Goal: Communication & Community: Answer question/provide support

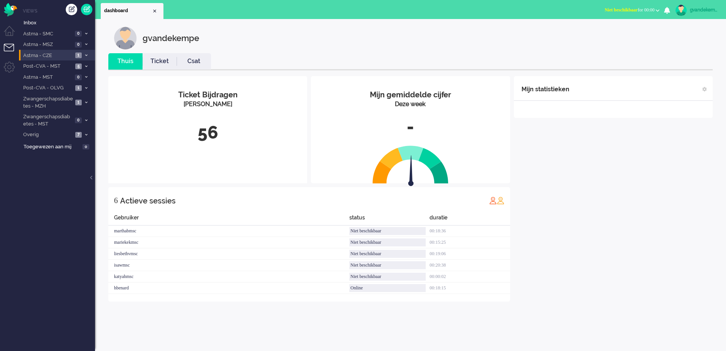
click at [86, 55] on icon at bounding box center [86, 55] width 2 height 3
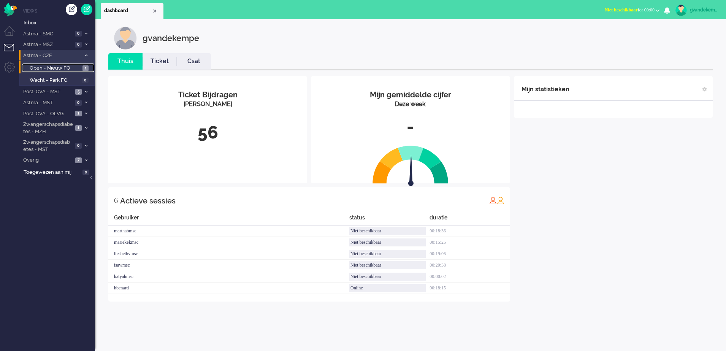
click at [76, 66] on span "Open - Nieuw FO" at bounding box center [55, 68] width 51 height 7
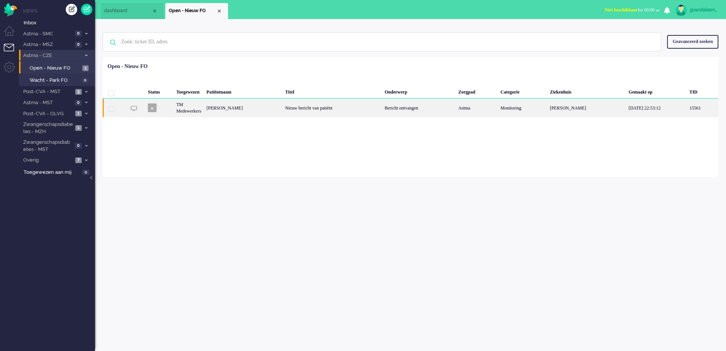
click at [292, 107] on div "Nieuw bericht van patiënt" at bounding box center [332, 107] width 100 height 19
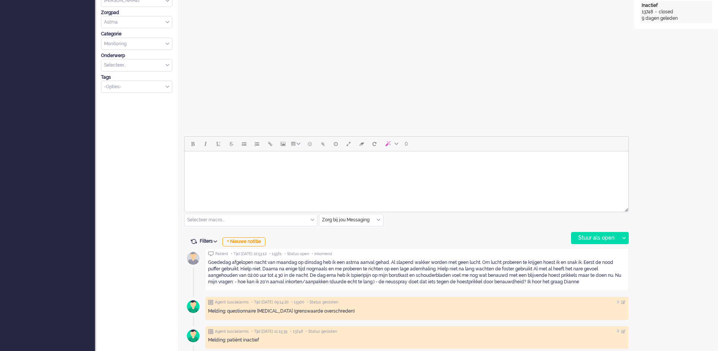
scroll to position [234, 0]
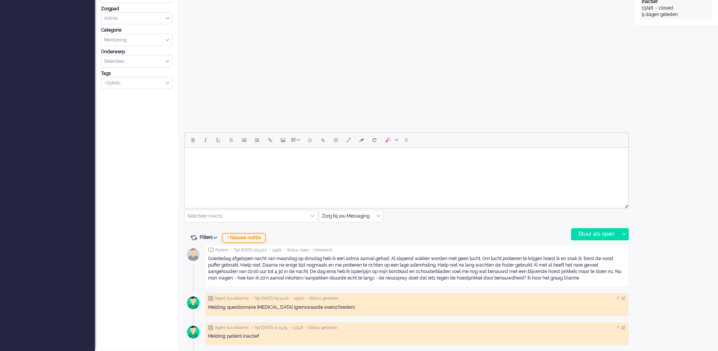
click at [260, 237] on div "+ Nieuwe notitie" at bounding box center [244, 237] width 43 height 9
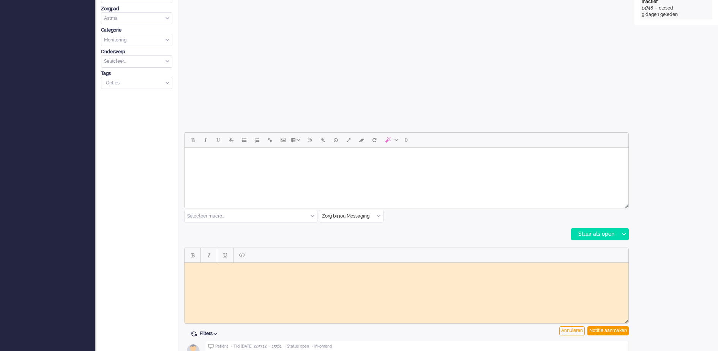
scroll to position [0, 0]
click at [610, 330] on div "Notitie aanmaken" at bounding box center [608, 330] width 41 height 9
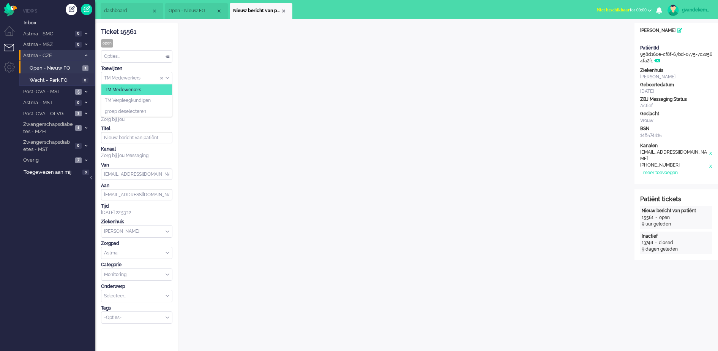
click at [166, 77] on div "TM Medewerkers" at bounding box center [136, 78] width 71 height 12
click at [153, 99] on li "TM Verpleegkundigen" at bounding box center [136, 100] width 71 height 11
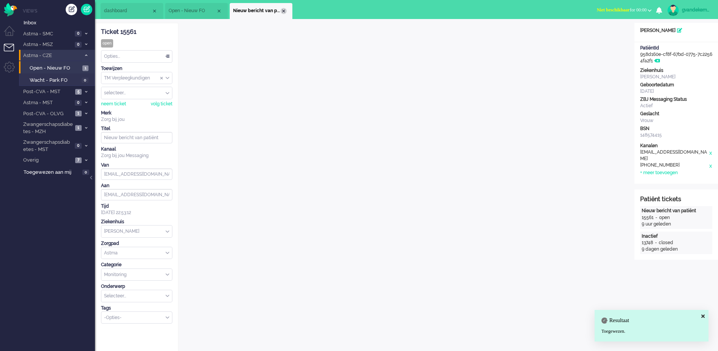
click at [285, 10] on div "Close tab" at bounding box center [284, 11] width 6 height 6
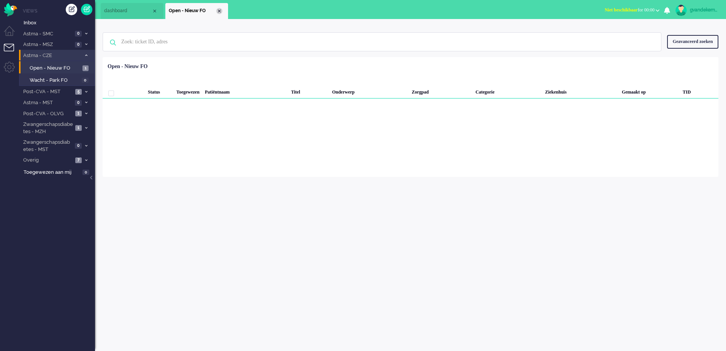
click at [218, 10] on div "Close tab" at bounding box center [219, 11] width 6 height 6
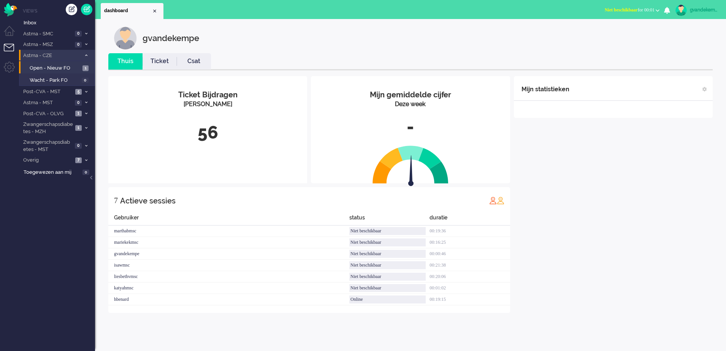
click at [87, 57] on span at bounding box center [86, 56] width 6 height 4
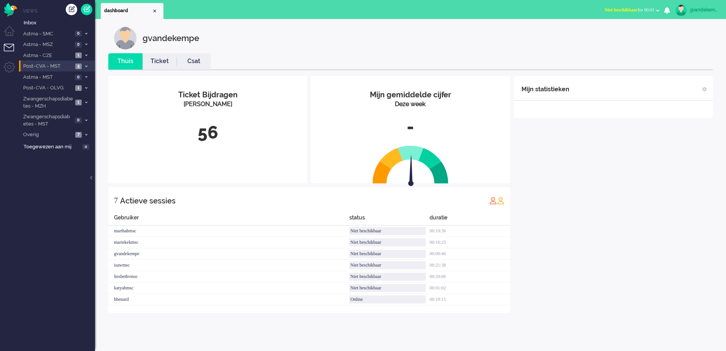
click at [86, 65] on icon at bounding box center [86, 66] width 2 height 3
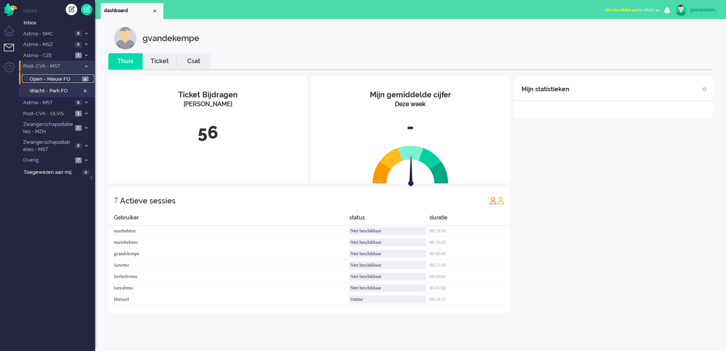
click at [66, 79] on span "Open - Nieuw FO" at bounding box center [55, 79] width 51 height 7
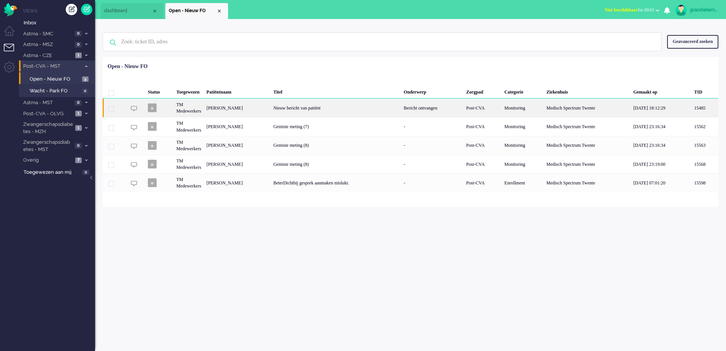
click at [270, 109] on div "[PERSON_NAME]" at bounding box center [237, 107] width 67 height 19
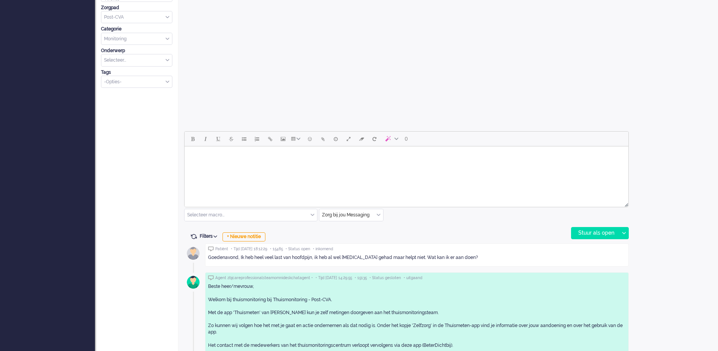
scroll to position [310, 0]
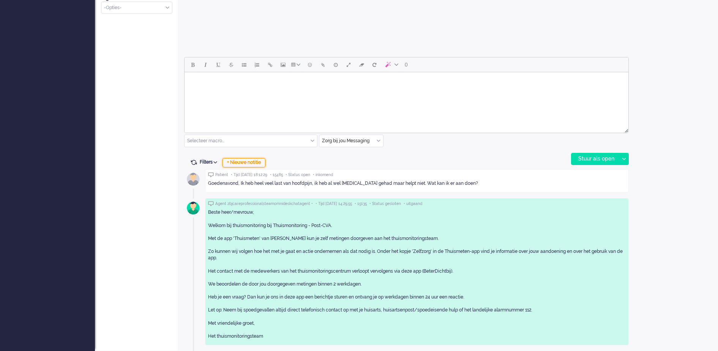
click at [252, 163] on div "+ Nieuwe notitie" at bounding box center [244, 162] width 43 height 9
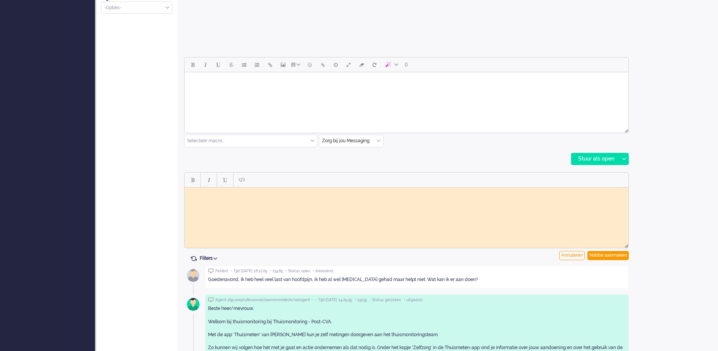
scroll to position [0, 0]
click at [245, 199] on html at bounding box center [407, 193] width 444 height 12
click at [617, 253] on div "Notitie aanmaken" at bounding box center [608, 255] width 41 height 9
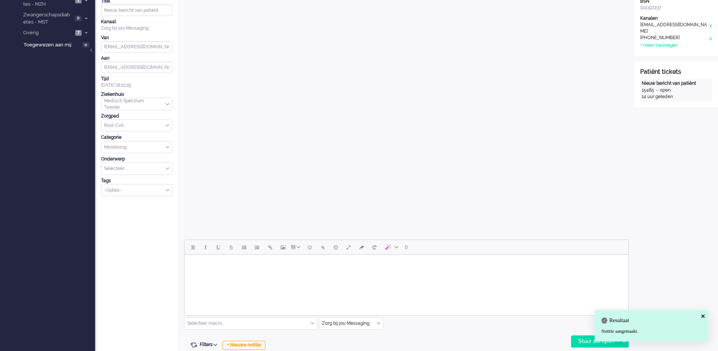
scroll to position [25, 0]
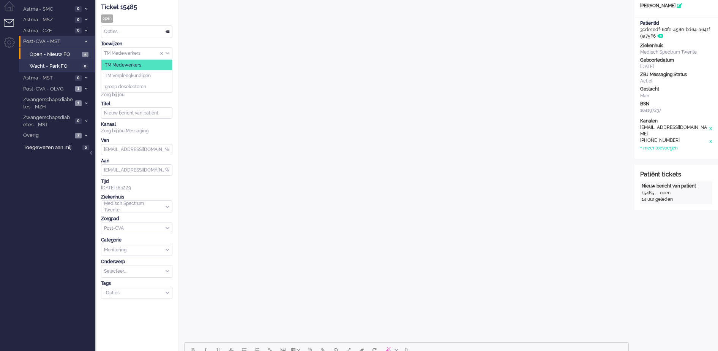
click at [167, 51] on div "TM Medewerkers" at bounding box center [136, 53] width 71 height 12
click at [153, 75] on li "TM Verpleegkundigen" at bounding box center [136, 75] width 71 height 11
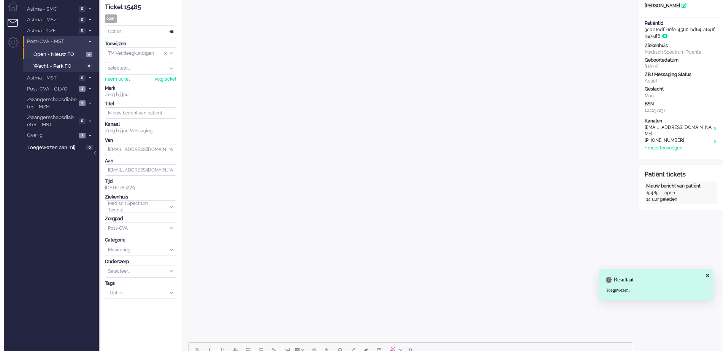
scroll to position [0, 0]
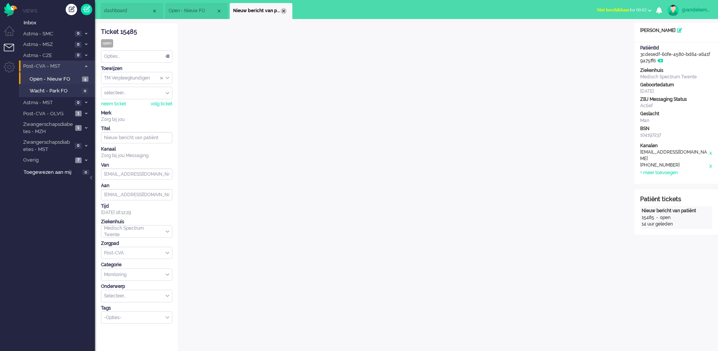
click at [281, 10] on div "Close tab" at bounding box center [284, 11] width 6 height 6
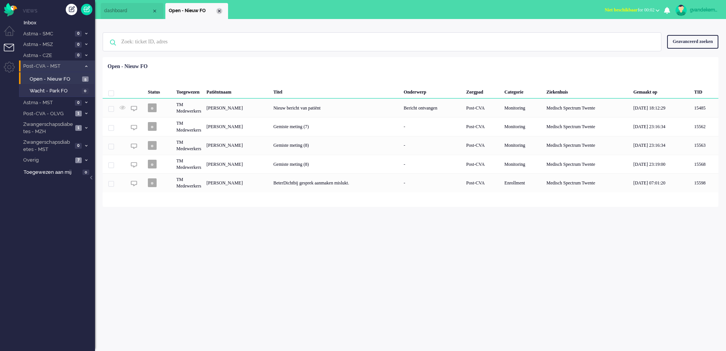
click at [218, 9] on div "Close tab" at bounding box center [219, 11] width 6 height 6
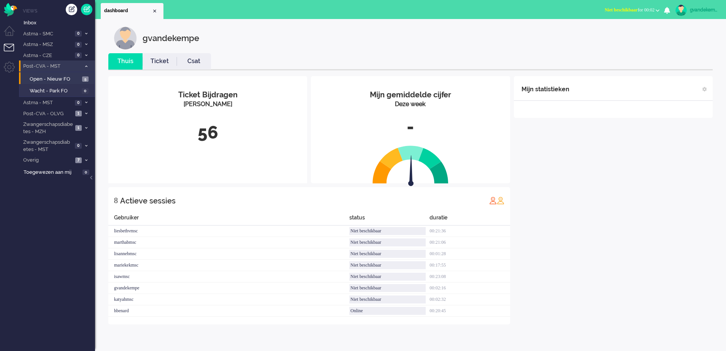
click at [85, 65] on icon at bounding box center [86, 66] width 2 height 3
click at [86, 87] on icon at bounding box center [86, 88] width 2 height 3
click at [68, 98] on span "Open - Nieuw FO" at bounding box center [55, 100] width 51 height 7
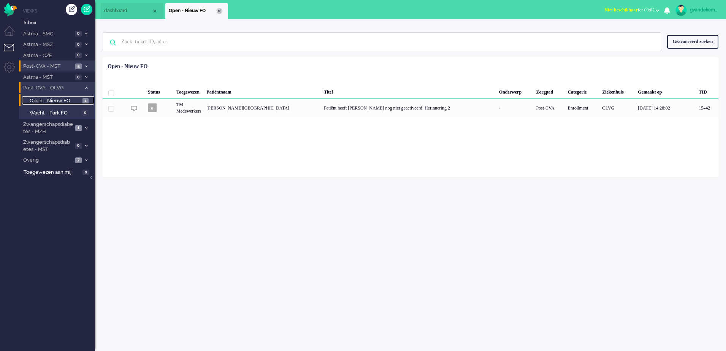
click at [220, 11] on div "Close tab" at bounding box center [219, 11] width 6 height 6
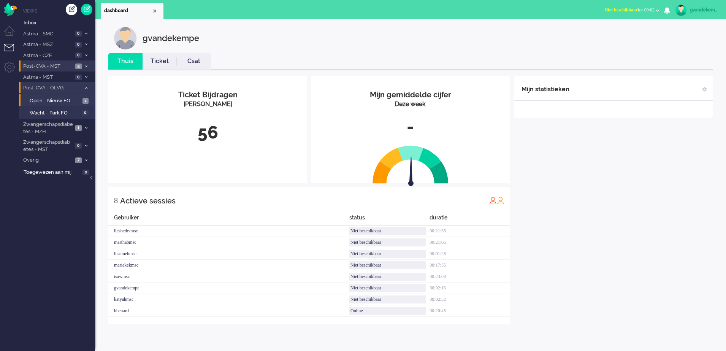
click at [87, 88] on icon at bounding box center [86, 88] width 2 height 3
click at [84, 101] on span at bounding box center [86, 102] width 6 height 4
click at [73, 118] on span "Open - Nieuw FO" at bounding box center [55, 118] width 51 height 7
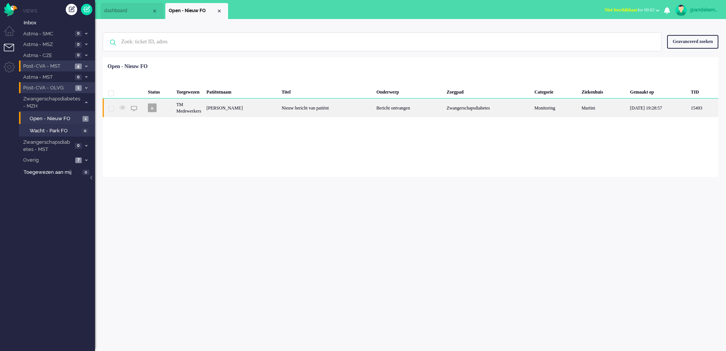
click at [459, 111] on div "Zwangerschapsdiabetes" at bounding box center [488, 107] width 88 height 19
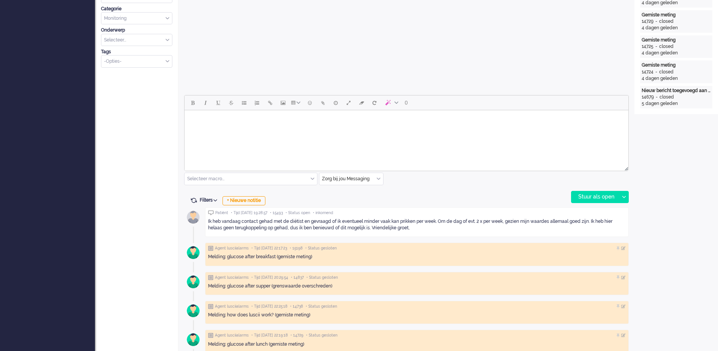
scroll to position [308, 0]
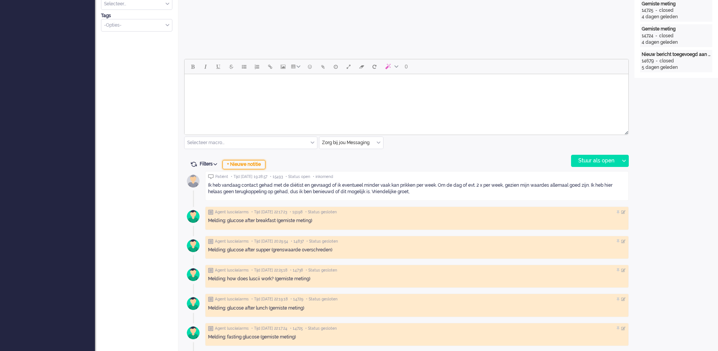
click at [258, 166] on div "+ Nieuwe notitie" at bounding box center [244, 164] width 43 height 9
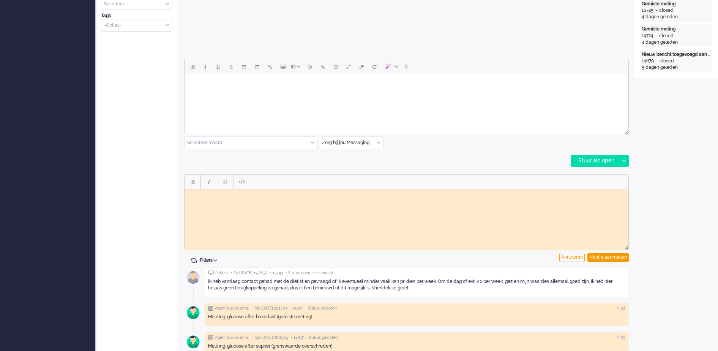
scroll to position [0, 0]
click at [601, 256] on div "Notitie aanmaken" at bounding box center [608, 257] width 41 height 9
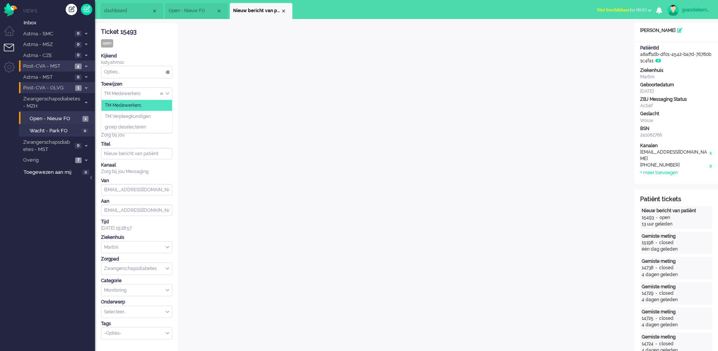
click at [169, 95] on div "TM Medewerkers" at bounding box center [136, 94] width 71 height 12
click at [158, 115] on li "TM Verpleegkundigen" at bounding box center [136, 116] width 71 height 11
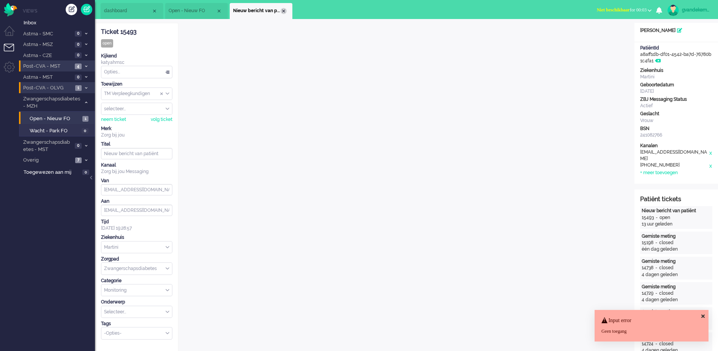
click at [284, 11] on div "Close tab" at bounding box center [284, 11] width 6 height 6
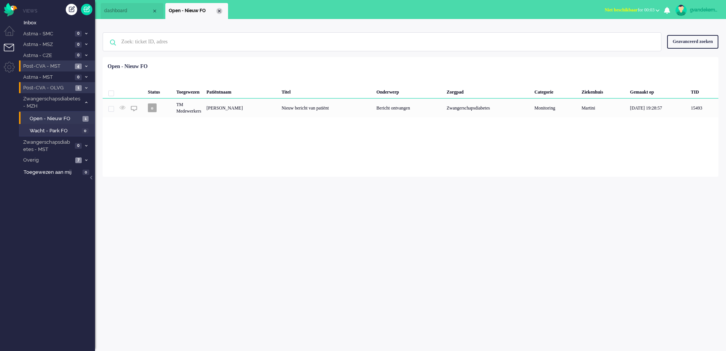
click at [217, 10] on div "Close tab" at bounding box center [219, 11] width 6 height 6
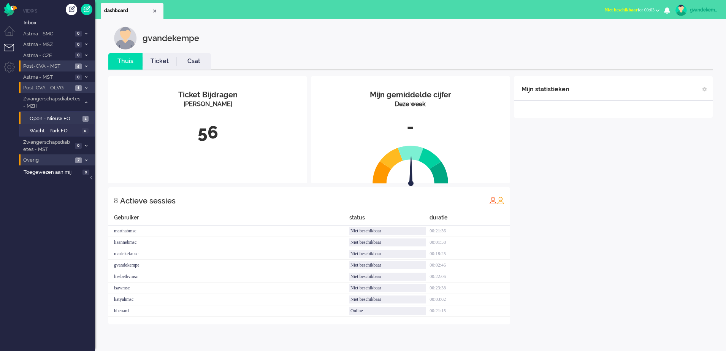
click at [84, 159] on span at bounding box center [86, 160] width 6 height 4
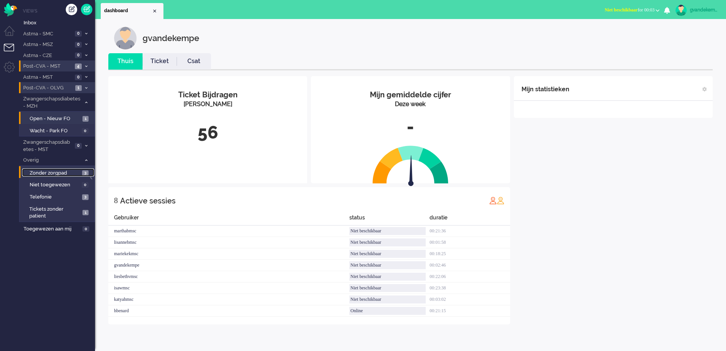
click at [85, 176] on link "Zonder zorgpad 3" at bounding box center [58, 172] width 72 height 8
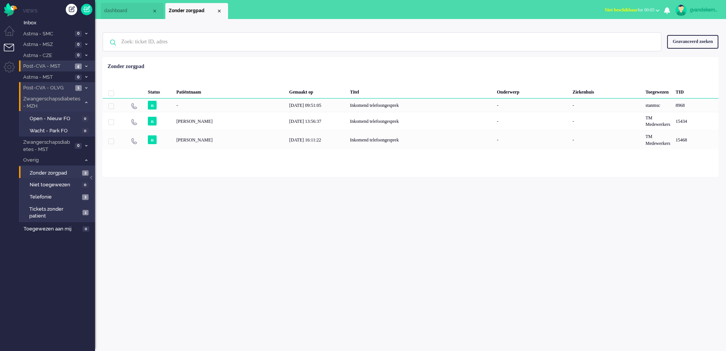
click at [87, 102] on icon at bounding box center [86, 102] width 2 height 3
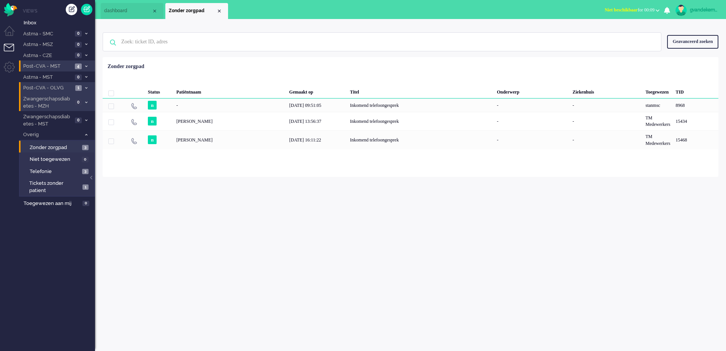
click at [85, 67] on icon at bounding box center [86, 66] width 2 height 3
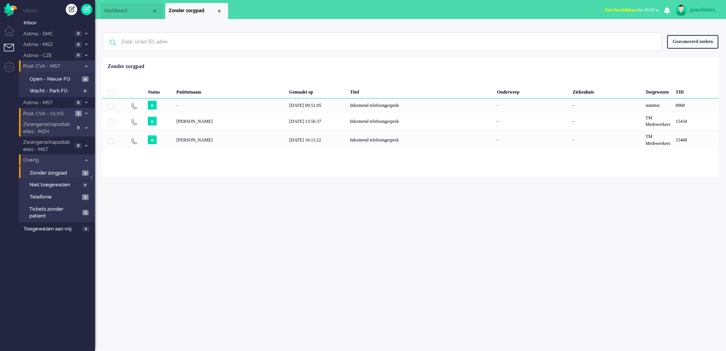
click at [87, 161] on icon at bounding box center [86, 160] width 2 height 3
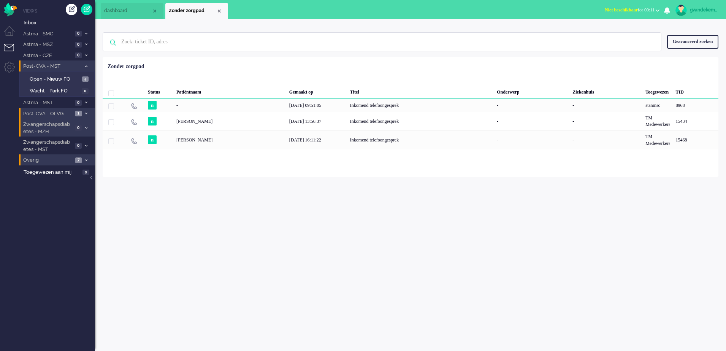
drag, startPoint x: 682, startPoint y: 300, endPoint x: 727, endPoint y: 375, distance: 86.8
click at [725, 350] on html "Thuis Dashboard [GEOGRAPHIC_DATA] Volgen [GEOGRAPHIC_DATA] release_2.1.2 Views …" at bounding box center [363, 175] width 726 height 351
click at [87, 79] on span "4" at bounding box center [85, 79] width 6 height 6
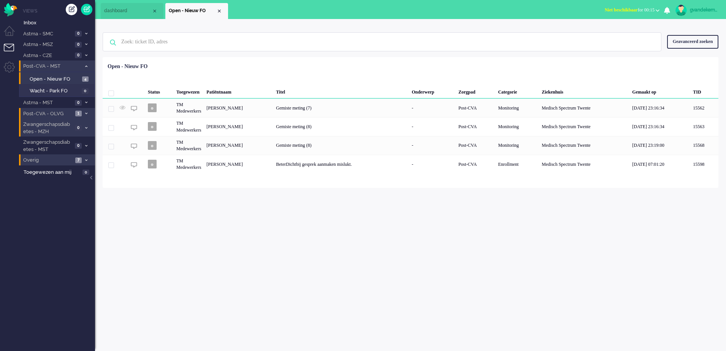
click at [84, 160] on span at bounding box center [86, 160] width 6 height 4
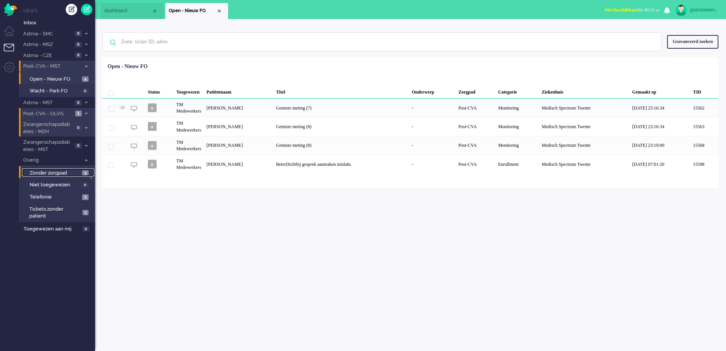
click at [84, 171] on span "3" at bounding box center [85, 173] width 6 height 6
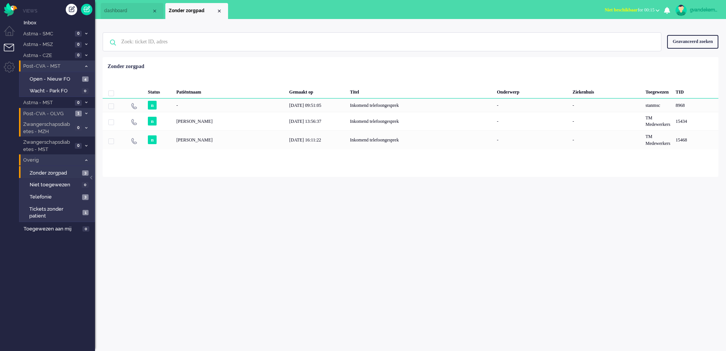
click at [86, 160] on icon at bounding box center [86, 160] width 2 height 3
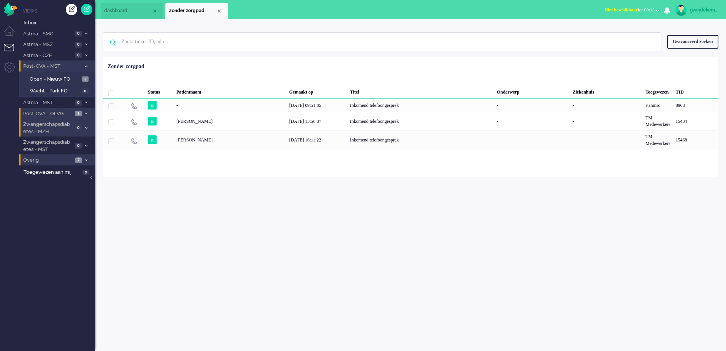
click at [86, 112] on icon at bounding box center [86, 113] width 2 height 3
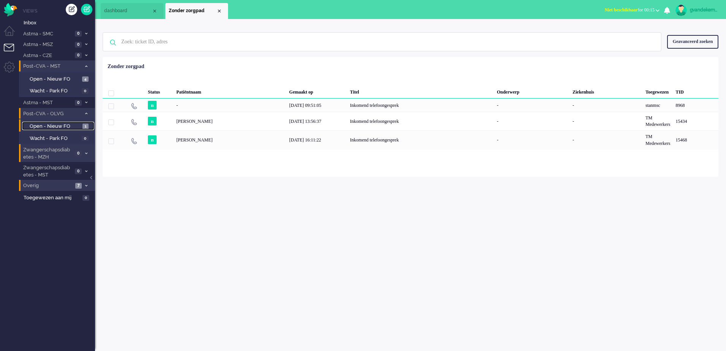
click at [78, 125] on span "Open - Nieuw FO" at bounding box center [55, 126] width 51 height 7
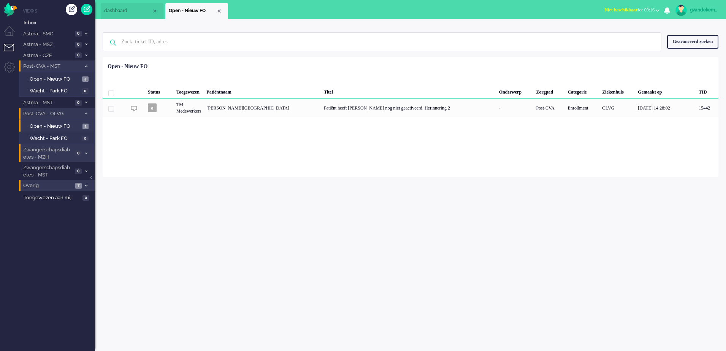
click at [85, 113] on icon at bounding box center [86, 113] width 2 height 3
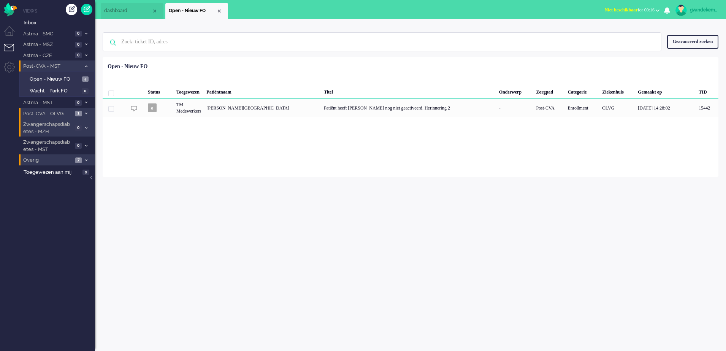
click at [85, 66] on icon at bounding box center [86, 66] width 2 height 3
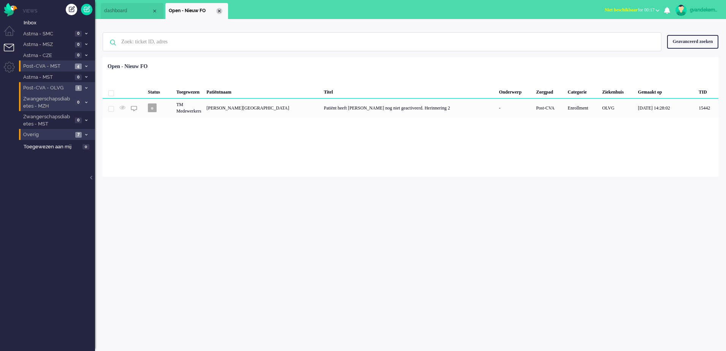
click at [218, 10] on div "Close tab" at bounding box center [219, 11] width 6 height 6
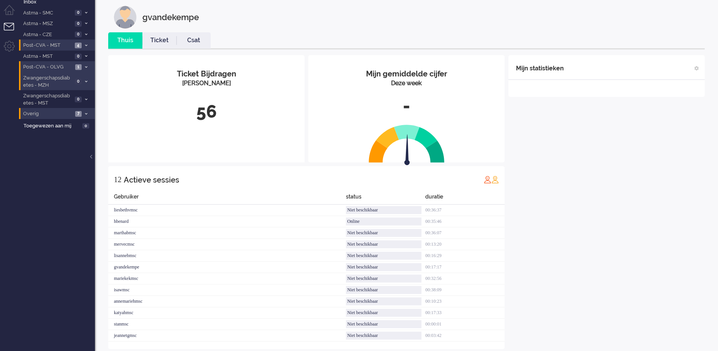
scroll to position [32, 0]
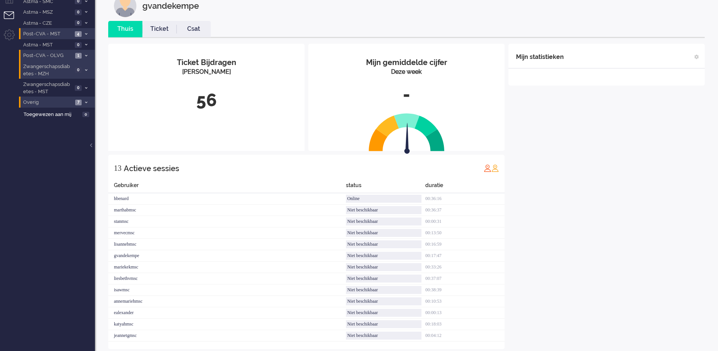
click at [86, 34] on icon at bounding box center [86, 34] width 2 height 3
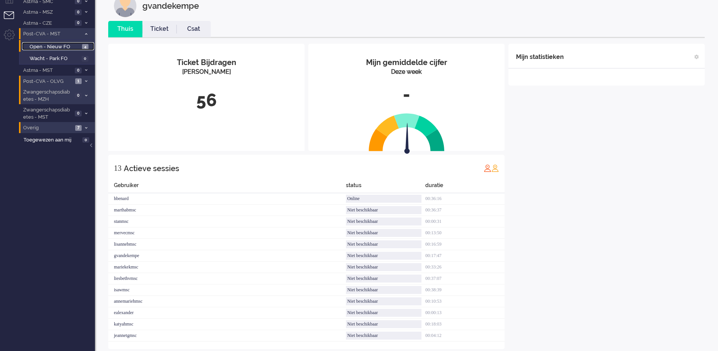
click at [66, 46] on span "Open - Nieuw FO" at bounding box center [55, 46] width 51 height 7
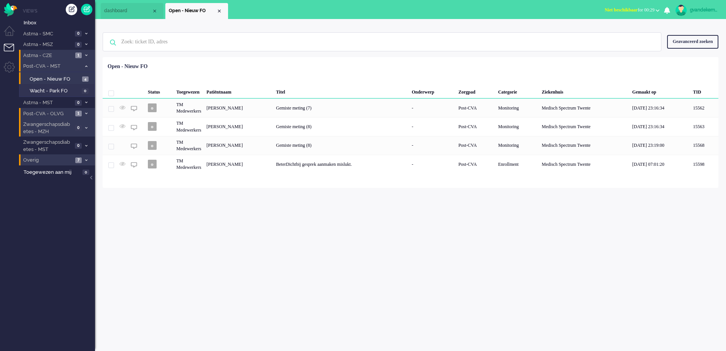
click at [86, 55] on icon at bounding box center [86, 55] width 2 height 3
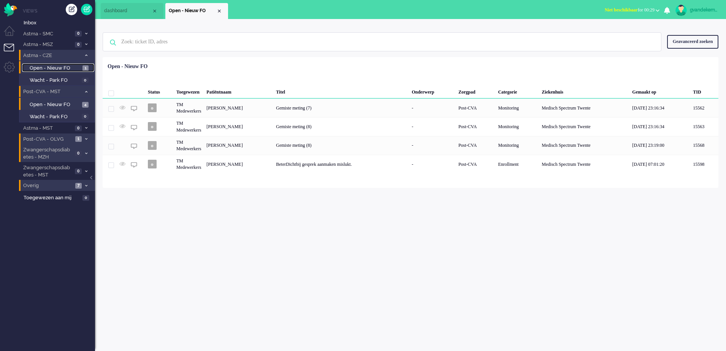
click at [65, 68] on span "Open - Nieuw FO" at bounding box center [55, 68] width 51 height 7
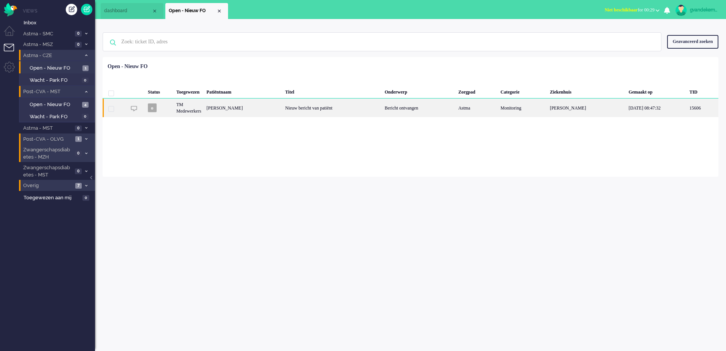
click at [455, 106] on div "Bericht ontvangen" at bounding box center [419, 107] width 74 height 19
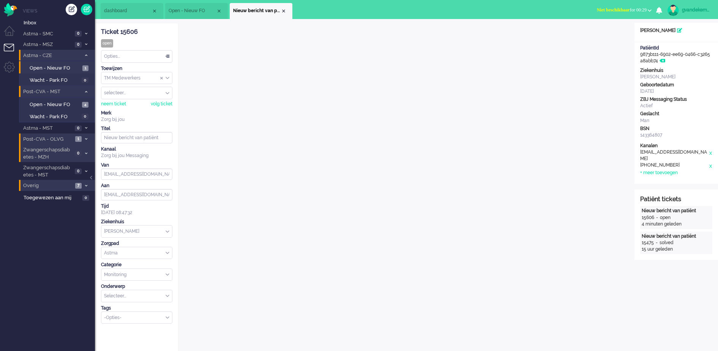
click at [167, 78] on div "TM Medewerkers" at bounding box center [136, 78] width 71 height 12
click at [131, 99] on span "TM Verpleegkundigen" at bounding box center [128, 100] width 46 height 6
click at [284, 11] on div "Close tab" at bounding box center [284, 11] width 6 height 6
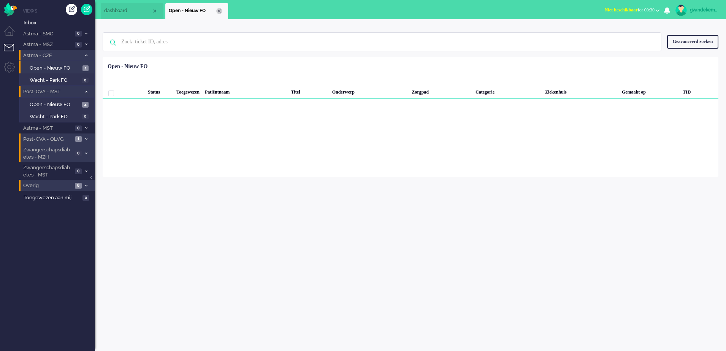
click at [220, 12] on div "Close tab" at bounding box center [219, 11] width 6 height 6
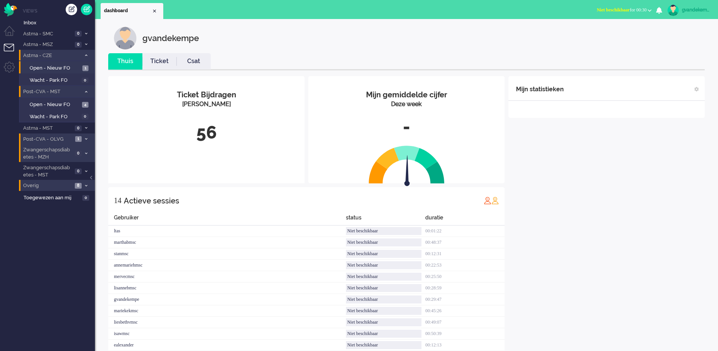
click at [85, 55] on icon at bounding box center [86, 55] width 2 height 3
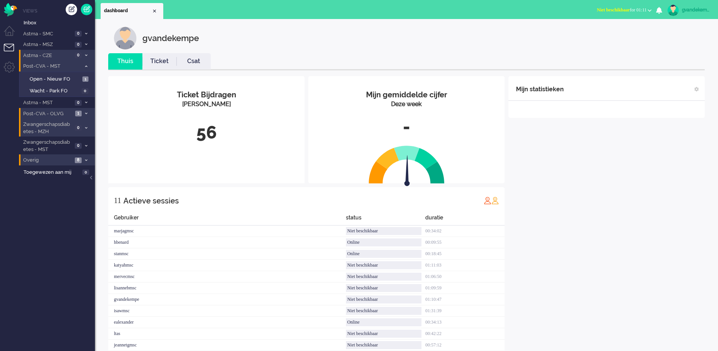
click at [86, 113] on icon at bounding box center [86, 113] width 2 height 3
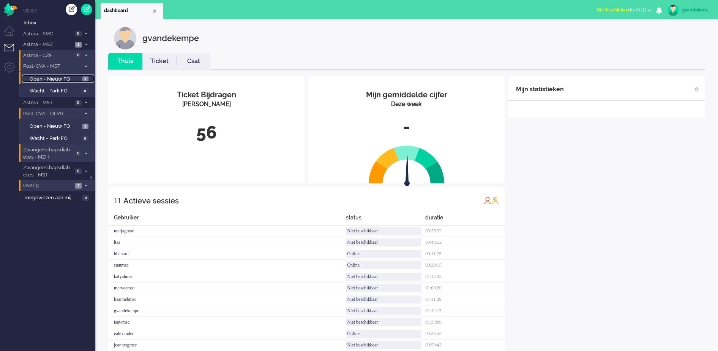
click at [75, 77] on span "Open - Nieuw FO" at bounding box center [55, 79] width 51 height 7
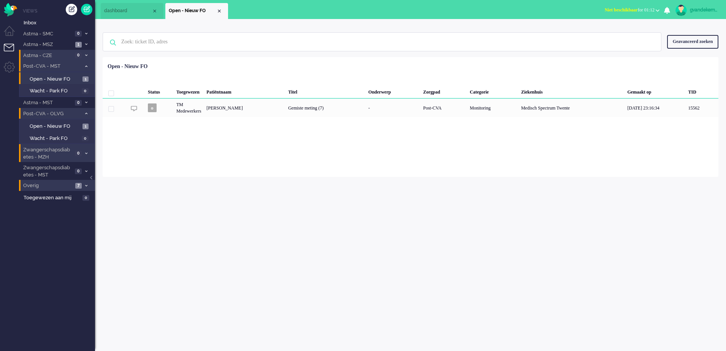
click at [655, 9] on b "button" at bounding box center [657, 10] width 4 height 3
click at [609, 32] on label "Online" at bounding box center [628, 34] width 60 height 6
